Goal: Navigation & Orientation: Find specific page/section

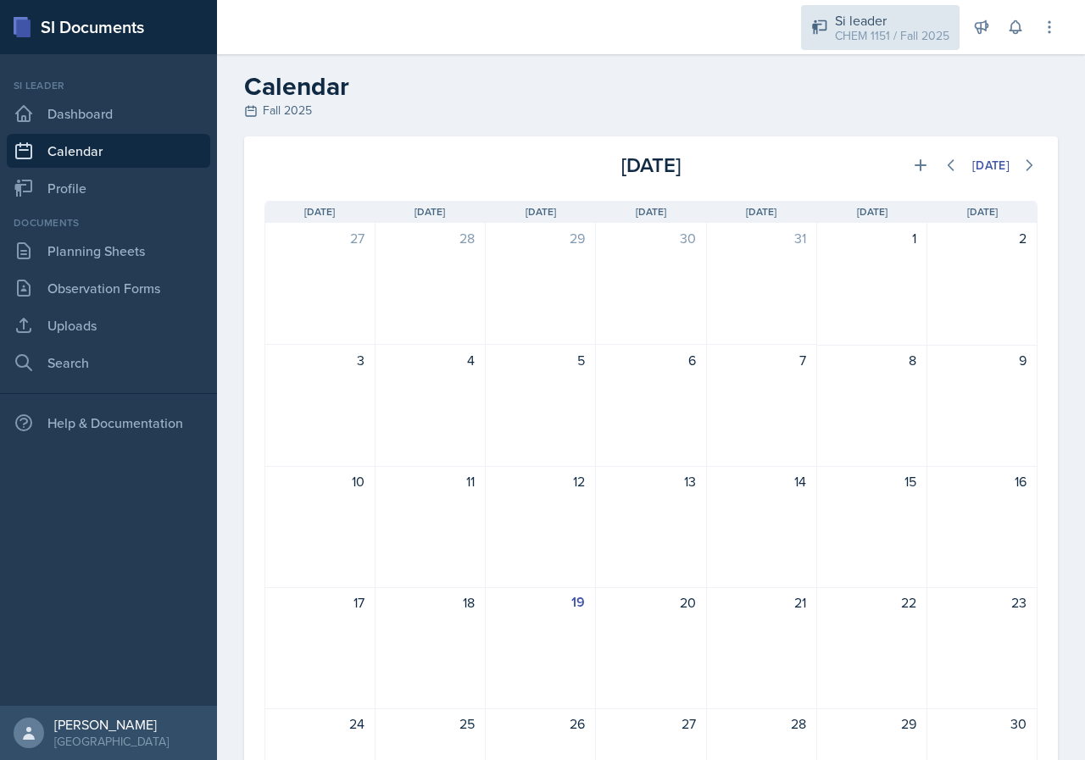
click at [866, 46] on div "Si leader CHEM 1151 / Fall 2025" at bounding box center [880, 27] width 158 height 45
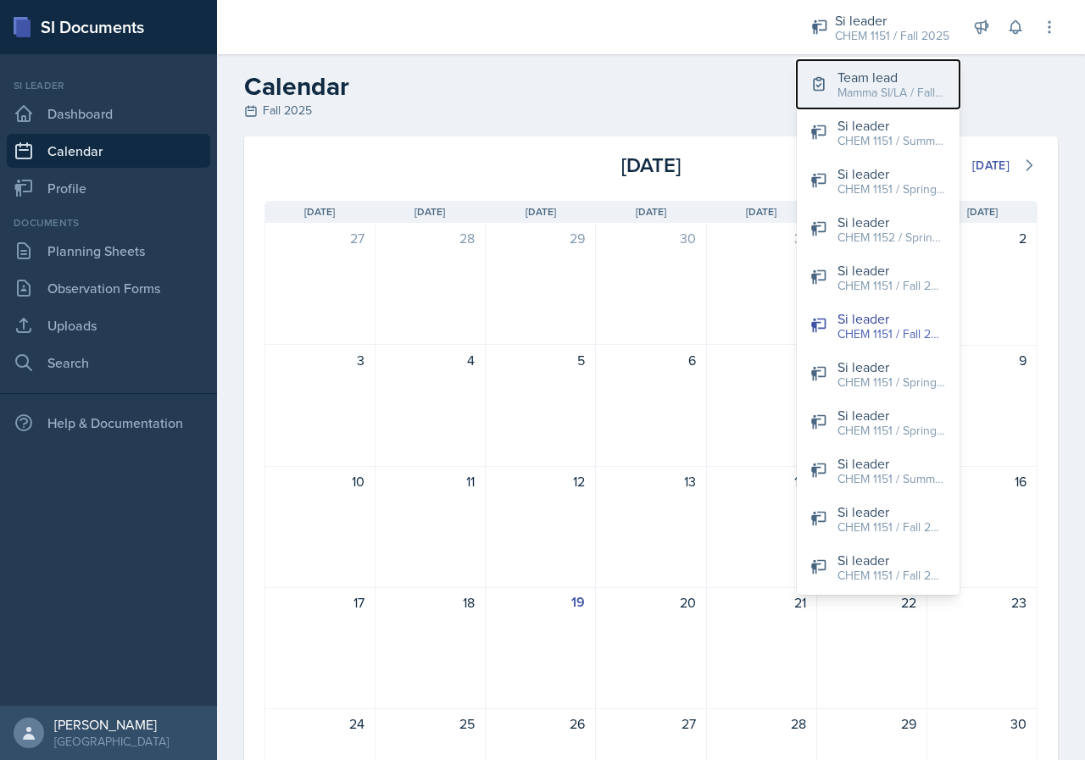
click at [857, 77] on div "Team lead" at bounding box center [891, 77] width 108 height 20
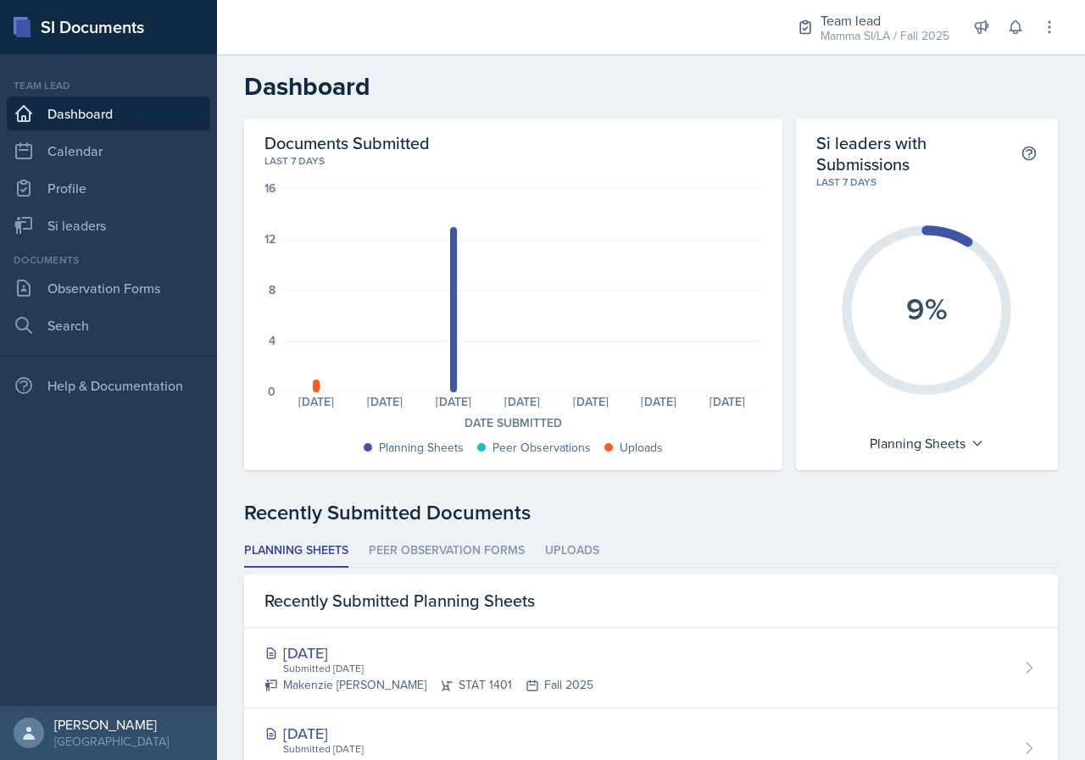
click at [661, 453] on div "Uploads" at bounding box center [633, 448] width 72 height 18
drag, startPoint x: 642, startPoint y: 452, endPoint x: 666, endPoint y: 456, distance: 24.1
click at [666, 456] on div "Planning Sheets Peer Observations Uploads" at bounding box center [512, 448] width 497 height 18
click at [662, 453] on div "Planning Sheets Peer Observations Uploads" at bounding box center [512, 448] width 497 height 18
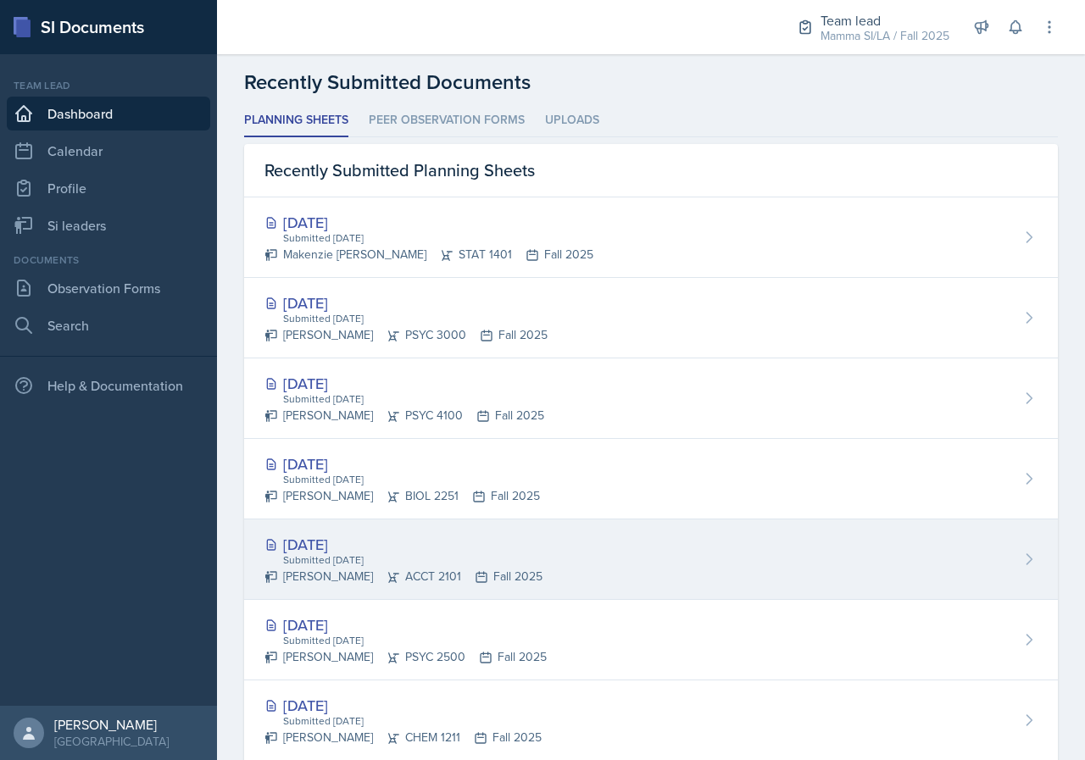
scroll to position [424, 0]
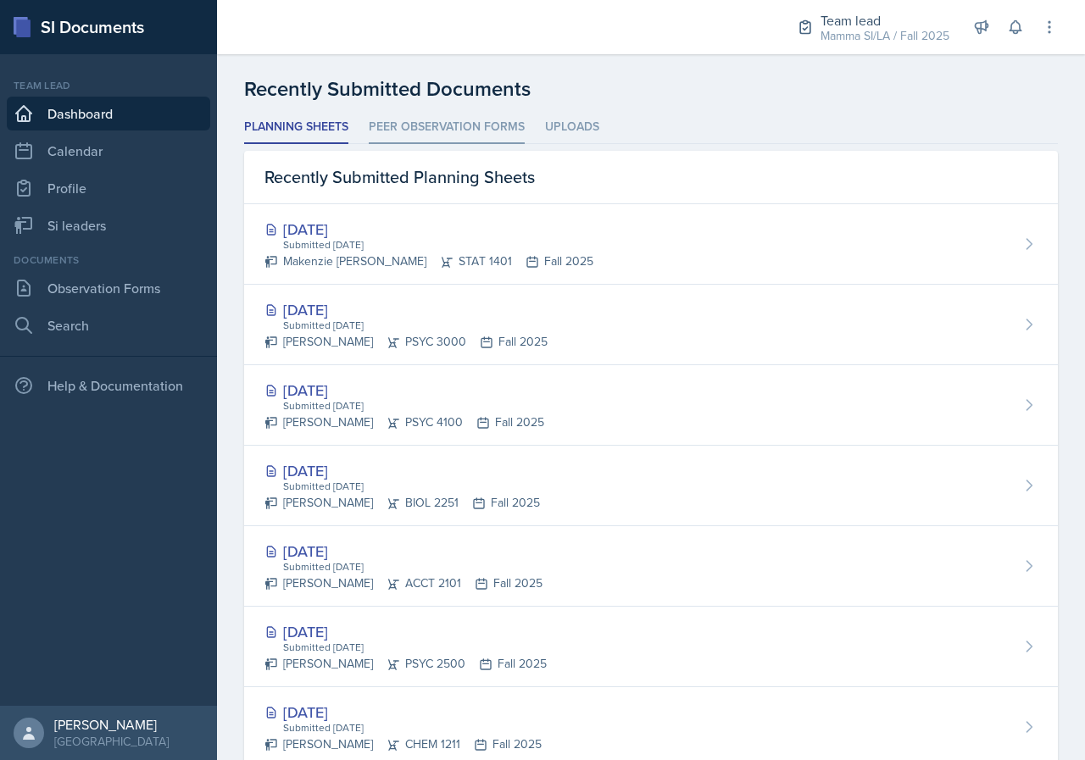
click at [503, 136] on li "Peer Observation Forms" at bounding box center [447, 127] width 156 height 33
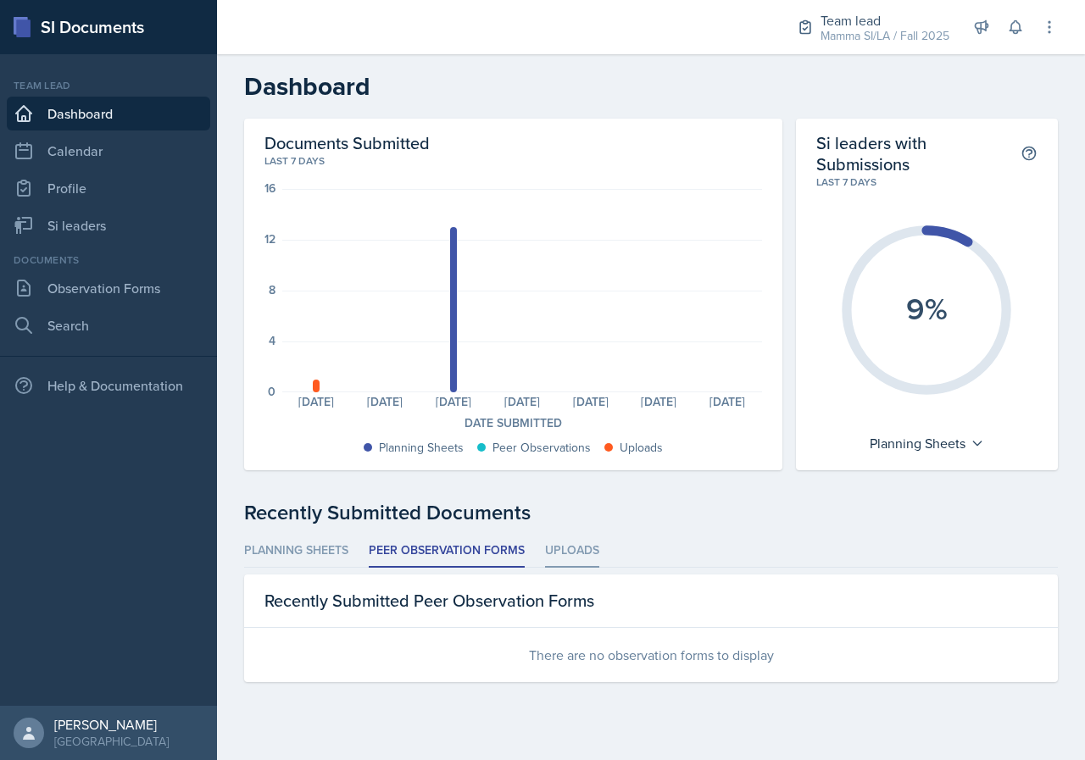
click at [575, 553] on li "Uploads" at bounding box center [572, 551] width 54 height 33
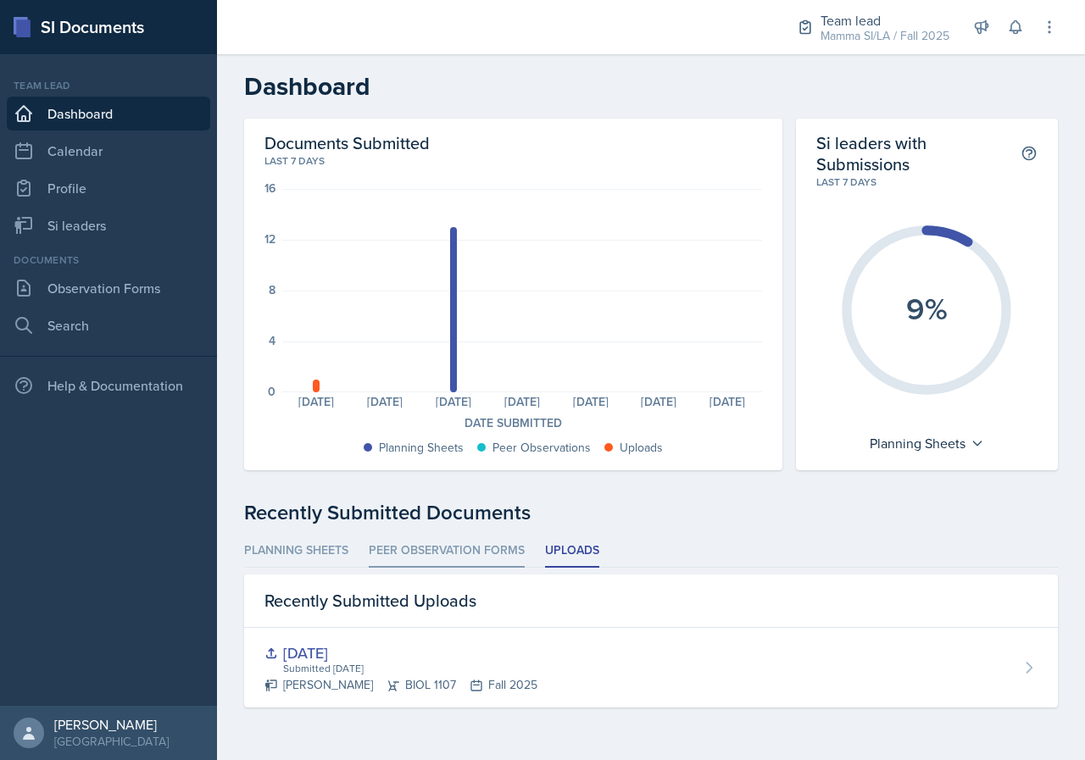
click at [448, 561] on li "Peer Observation Forms" at bounding box center [447, 551] width 156 height 33
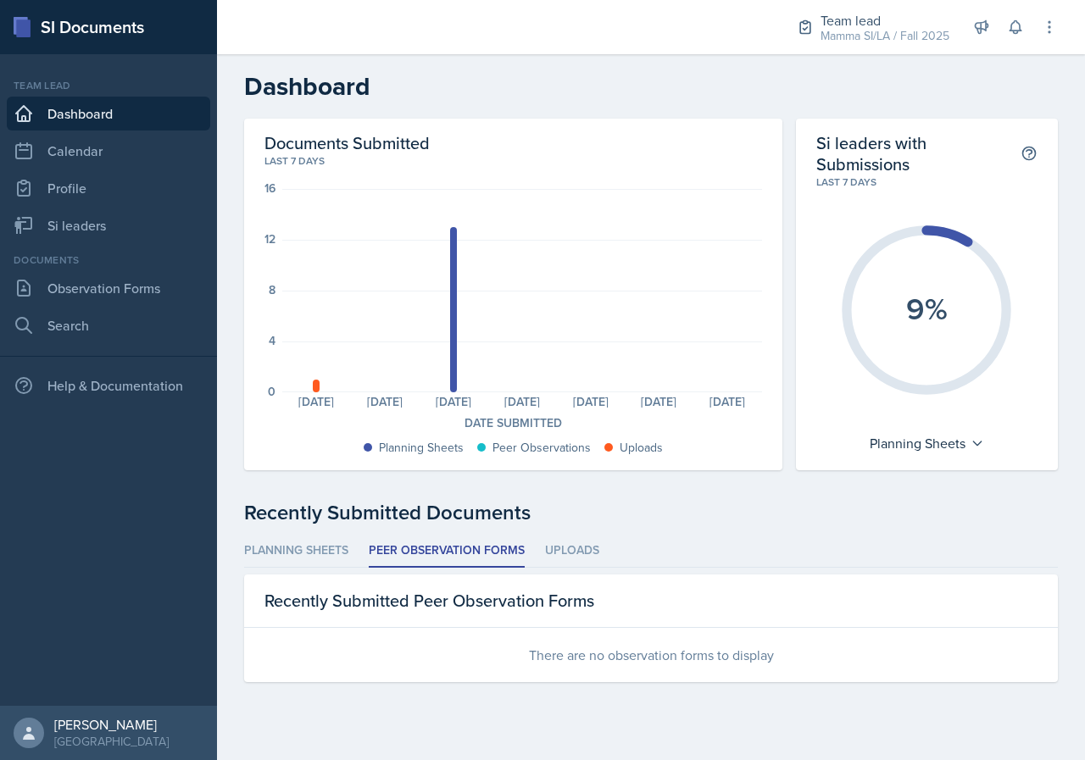
click at [349, 545] on ul "Planning Sheets Peer Observation Forms Uploads" at bounding box center [651, 551] width 814 height 33
click at [336, 545] on li "Planning Sheets" at bounding box center [296, 551] width 104 height 33
